Goal: Task Accomplishment & Management: Use online tool/utility

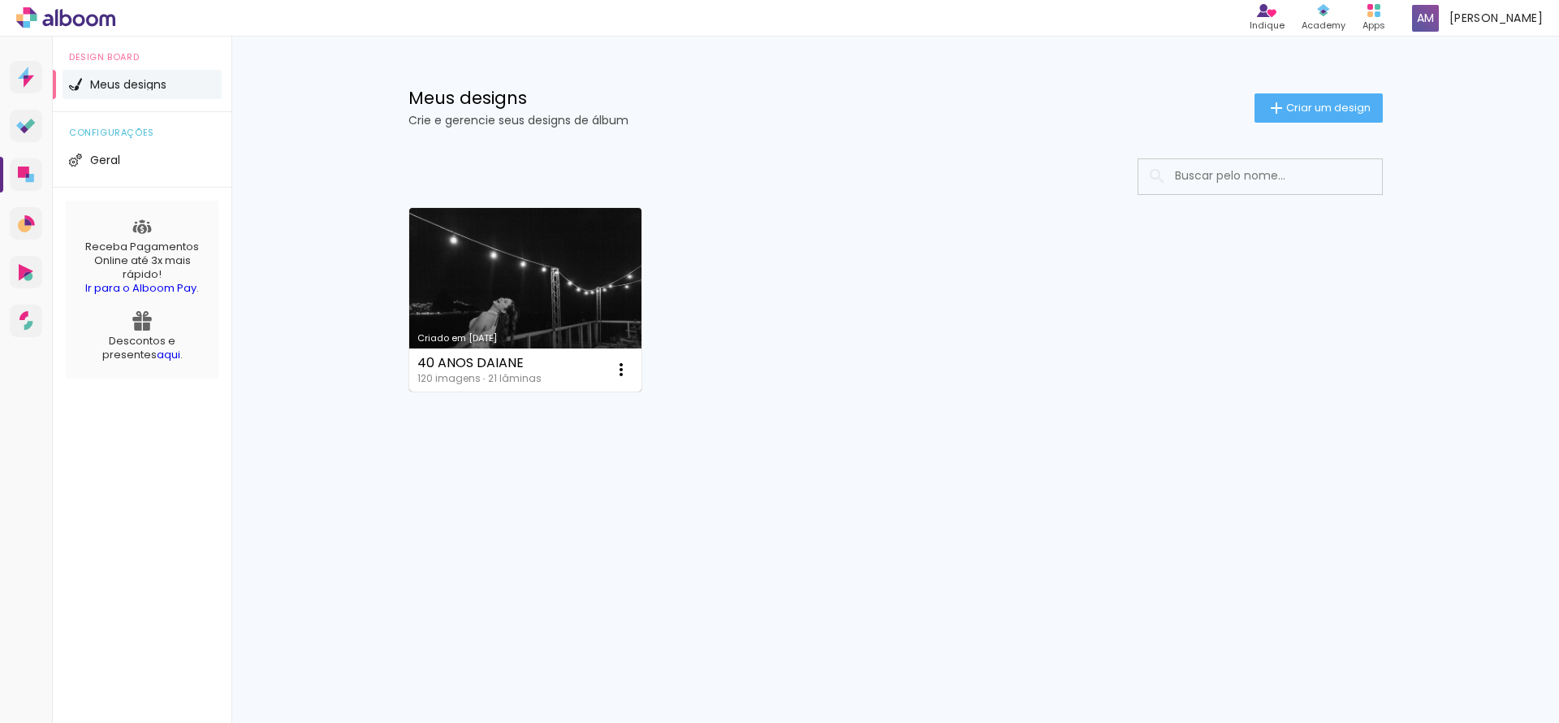
click at [485, 242] on link "Criado em [DATE]" at bounding box center [525, 299] width 233 height 183
